Goal: Navigation & Orientation: Find specific page/section

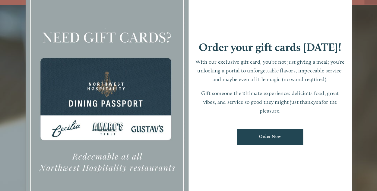
scroll to position [13, 0]
click at [358, 79] on div at bounding box center [188, 95] width 377 height 191
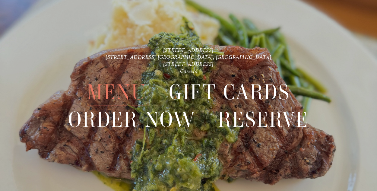
click at [112, 90] on span "Menu" at bounding box center [116, 91] width 59 height 27
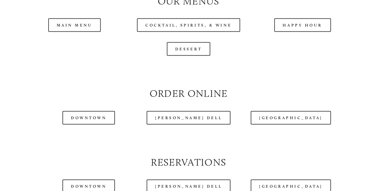
scroll to position [603, 0]
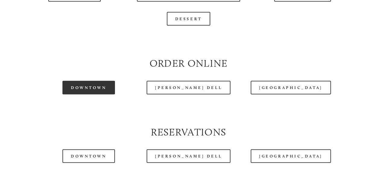
click at [90, 94] on link "Downtown" at bounding box center [88, 88] width 52 height 14
